Goal: Transaction & Acquisition: Purchase product/service

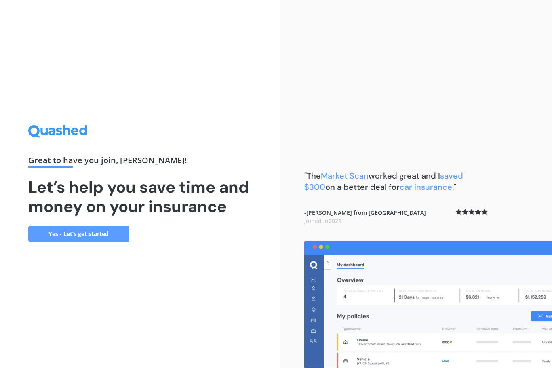
scroll to position [26, 0]
click at [100, 226] on link "Yes - Let’s get started" at bounding box center [78, 234] width 101 height 16
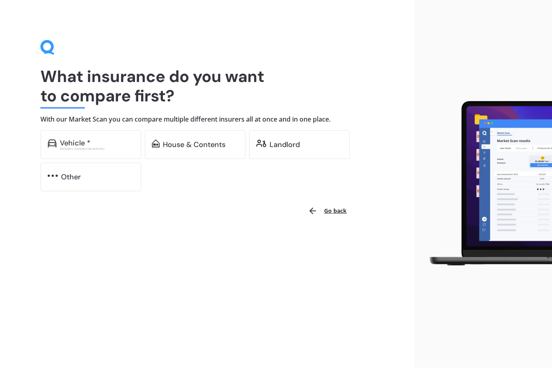
click at [301, 144] on div "Landlord" at bounding box center [306, 145] width 73 height 8
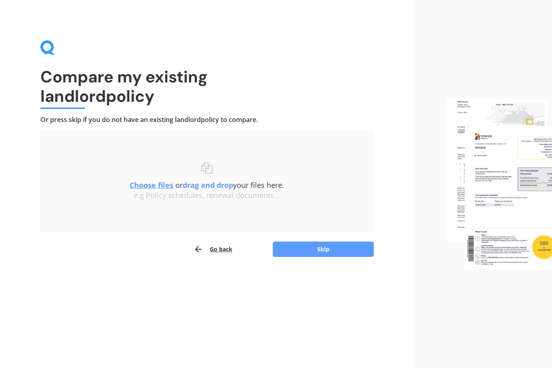
click at [211, 166] on div "Choose files or drag and drop your files here. Choose files or photos e.g Polic…" at bounding box center [207, 182] width 301 height 38
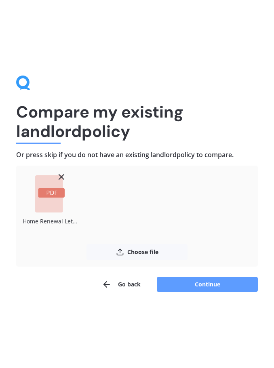
click at [206, 285] on button "Continue" at bounding box center [207, 284] width 101 height 15
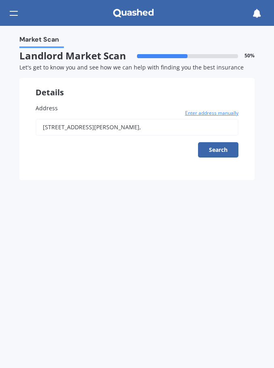
click at [224, 151] on button "Search" at bounding box center [218, 149] width 40 height 15
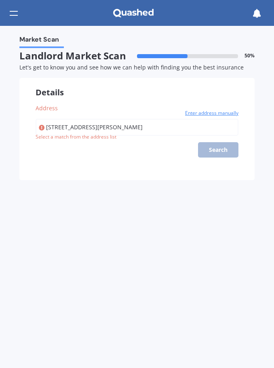
type input "[STREET_ADDRESS][PERSON_NAME]"
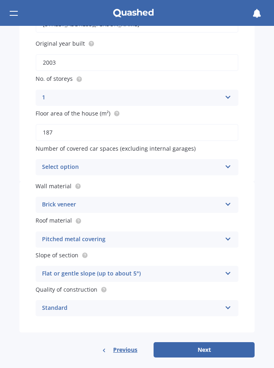
scroll to position [103, 0]
click at [230, 201] on icon at bounding box center [228, 204] width 7 height 6
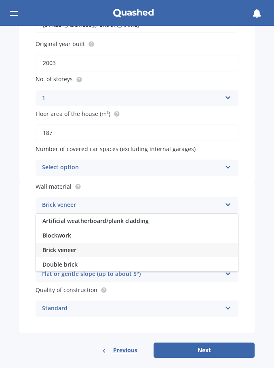
click at [146, 220] on span "Artificial weatherboard/plank cladding" at bounding box center [95, 221] width 106 height 8
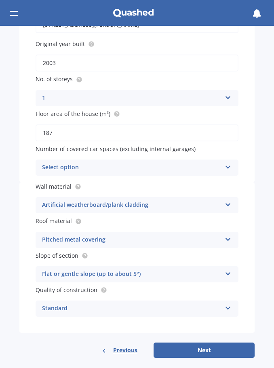
click at [228, 271] on icon at bounding box center [228, 273] width 7 height 6
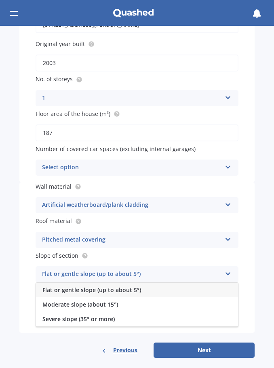
click at [230, 270] on icon at bounding box center [228, 273] width 7 height 6
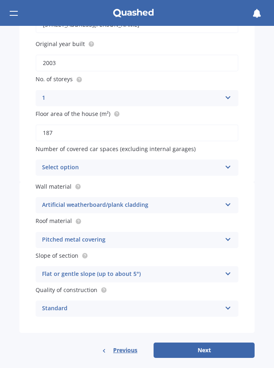
click at [230, 304] on icon at bounding box center [228, 307] width 7 height 6
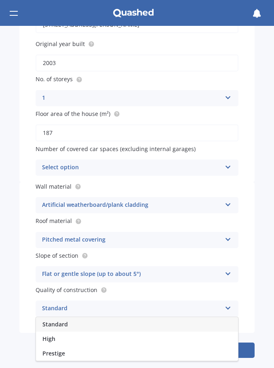
click at [231, 304] on icon at bounding box center [228, 307] width 7 height 6
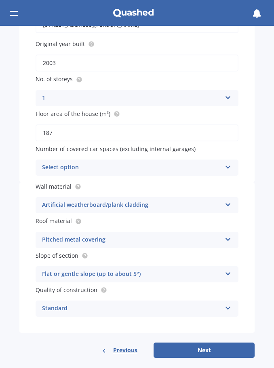
click at [205, 344] on button "Next" at bounding box center [204, 350] width 101 height 15
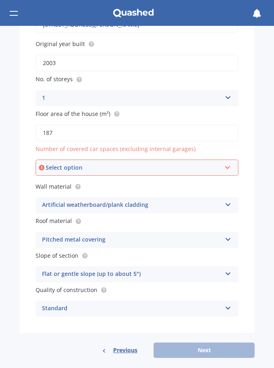
click at [230, 163] on icon at bounding box center [227, 166] width 7 height 6
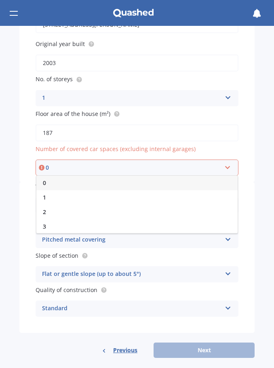
click at [197, 207] on div "2" at bounding box center [136, 212] width 201 height 15
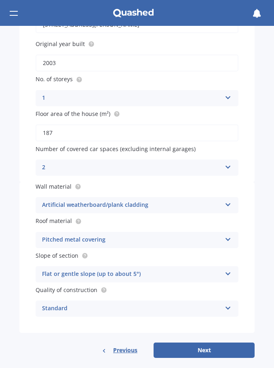
click at [205, 345] on button "Next" at bounding box center [204, 350] width 101 height 15
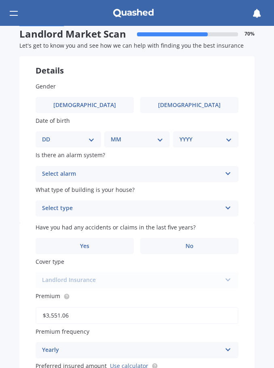
scroll to position [0, 0]
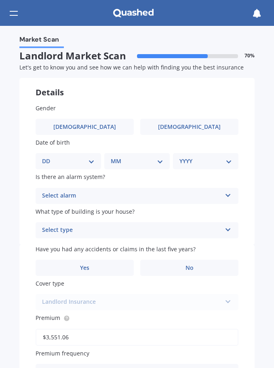
click at [196, 129] on span "[DEMOGRAPHIC_DATA]" at bounding box center [189, 127] width 63 height 7
click at [0, 0] on input "[DEMOGRAPHIC_DATA]" at bounding box center [0, 0] width 0 height 0
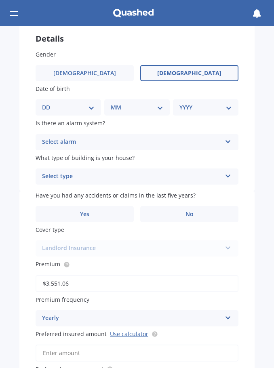
scroll to position [54, 0]
click at [230, 172] on icon at bounding box center [228, 174] width 7 height 6
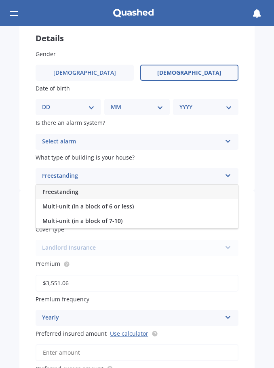
click at [190, 188] on div "Freestanding" at bounding box center [137, 192] width 202 height 15
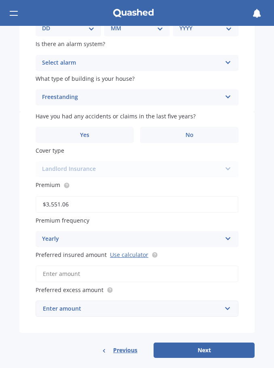
scroll to position [133, 0]
click at [196, 267] on input "Preferred insured amount Use calculator" at bounding box center [137, 274] width 203 height 17
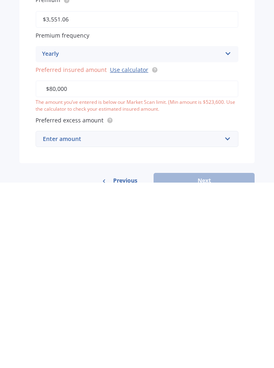
type input "$800,000"
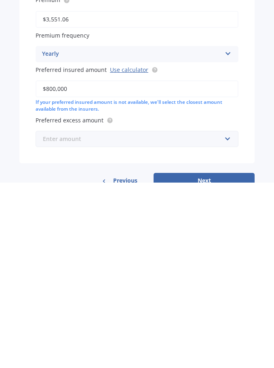
click at [223, 317] on input "text" at bounding box center [134, 324] width 196 height 15
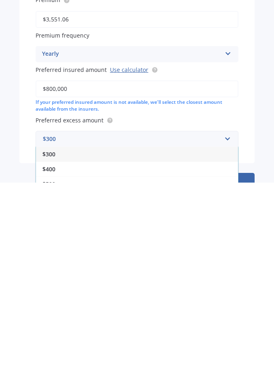
click at [267, 132] on div "Market Scan Landlord Market Scan 70 % Let's get to know you and see how we can …" at bounding box center [137, 197] width 274 height 342
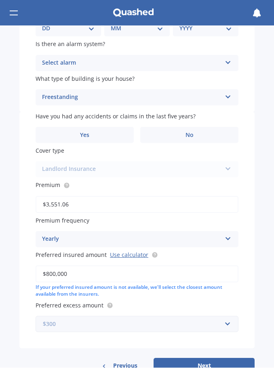
click at [228, 317] on input "text" at bounding box center [134, 324] width 196 height 15
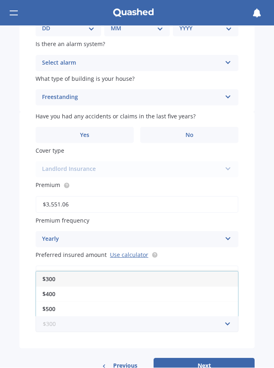
scroll to position [0, 0]
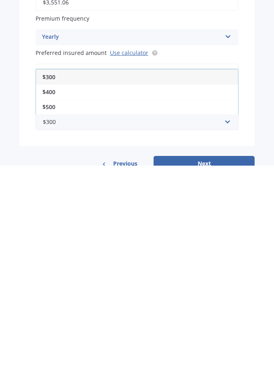
click at [52, 306] on span "$500" at bounding box center [48, 310] width 13 height 8
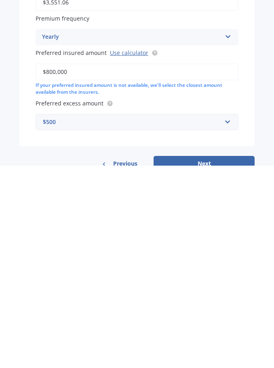
click at [267, 102] on div "Market Scan Landlord Market Scan 70 % Let's get to know you and see how we can …" at bounding box center [137, 197] width 274 height 342
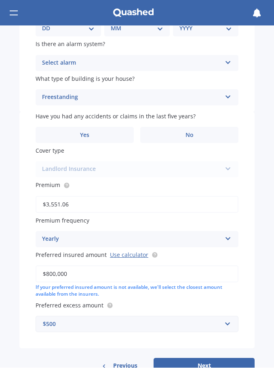
click at [191, 360] on button "Next" at bounding box center [204, 366] width 101 height 15
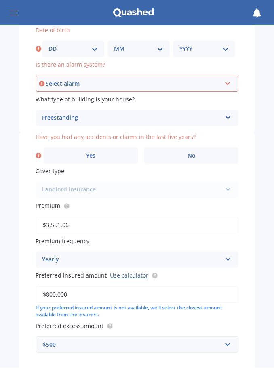
scroll to position [111, 0]
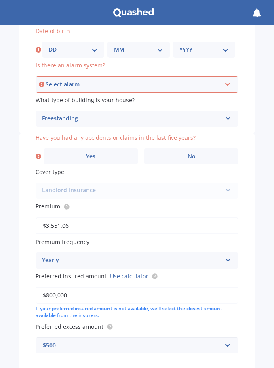
click at [201, 152] on label "No" at bounding box center [191, 157] width 94 height 16
click at [0, 0] on input "No" at bounding box center [0, 0] width 0 height 0
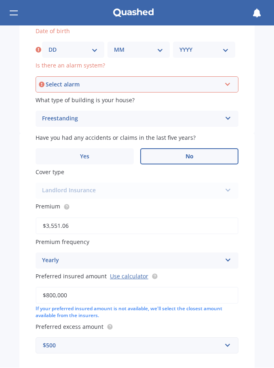
click at [230, 80] on icon at bounding box center [227, 83] width 7 height 6
click at [50, 125] on span "No" at bounding box center [47, 129] width 8 height 8
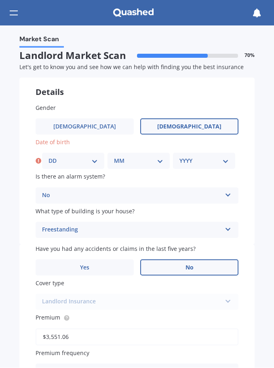
scroll to position [0, 0]
click at [94, 159] on select "DD 01 02 03 04 05 06 07 08 09 10 11 12 13 14 15 16 17 18 19 20 21 22 23 24 25 2…" at bounding box center [73, 161] width 49 height 9
select select "01"
click at [160, 162] on select "MM 01 02 03 04 05 06 07 08 09 10 11 12" at bounding box center [138, 161] width 49 height 9
select select "05"
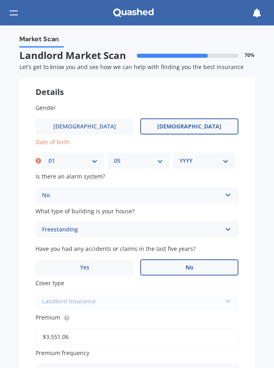
click at [228, 161] on select "YYYY 2009 2008 2007 2006 2005 2004 2003 2002 2001 2000 1999 1998 1997 1996 1995…" at bounding box center [204, 161] width 49 height 9
click at [230, 161] on select "YYYY 2009 2008 2007 2006 2005 2004 2003 2002 2001 2000 1999 1998 1997 1996 1995…" at bounding box center [206, 161] width 53 height 9
select select "1970"
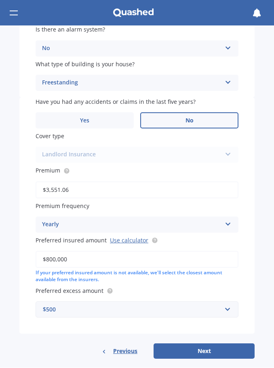
click at [210, 344] on button "Next" at bounding box center [204, 351] width 101 height 15
select select "01"
select select "05"
select select "1970"
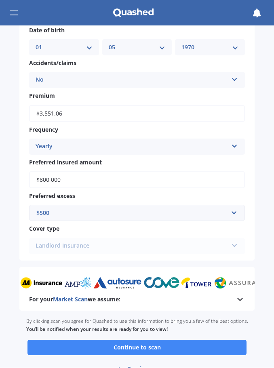
scroll to position [470, 0]
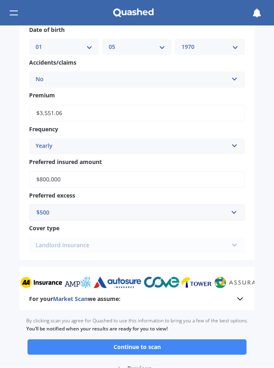
click at [151, 340] on button "Continue to scan" at bounding box center [136, 347] width 219 height 15
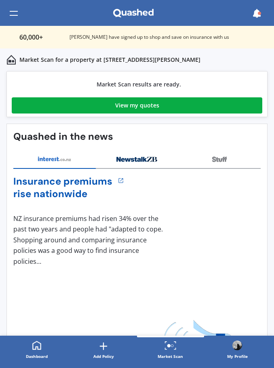
click at [169, 104] on link "View my quotes" at bounding box center [137, 105] width 251 height 16
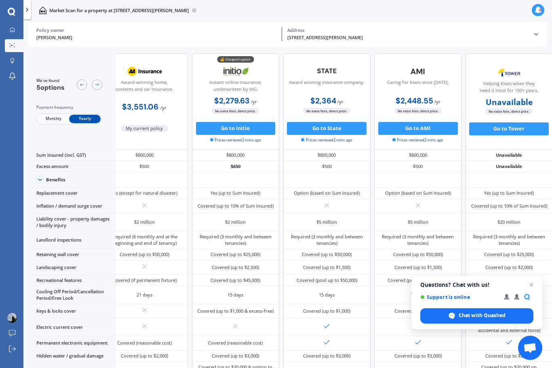
scroll to position [0, 19]
click at [262, 126] on button "Go to Initio" at bounding box center [236, 128] width 80 height 13
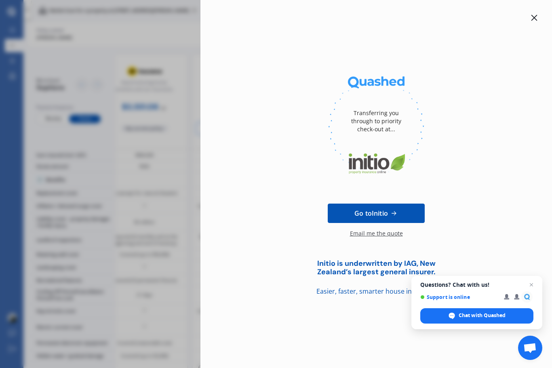
click at [536, 20] on icon at bounding box center [534, 18] width 6 height 6
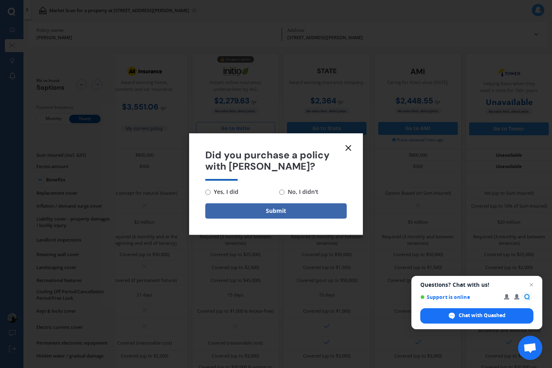
click at [284, 192] on input "No, I didn't" at bounding box center [281, 192] width 5 height 5
radio input "true"
